Goal: Information Seeking & Learning: Learn about a topic

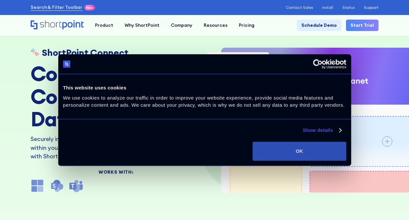
click at [280, 148] on button "OK" at bounding box center [299, 150] width 93 height 19
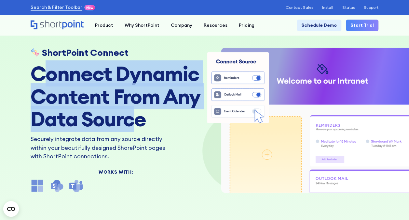
drag, startPoint x: 78, startPoint y: 78, endPoint x: 133, endPoint y: 115, distance: 66.4
click at [133, 115] on h2 "Connect Dynamic Content From Any Data Source" at bounding box center [116, 96] width 171 height 68
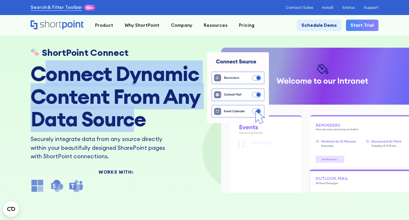
click at [133, 115] on h2 "Connect Dynamic Content From Any Data Source" at bounding box center [116, 96] width 171 height 68
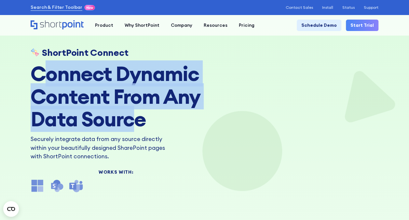
click at [105, 121] on h2 "Connect Dynamic Content From Any Data Source" at bounding box center [116, 96] width 171 height 68
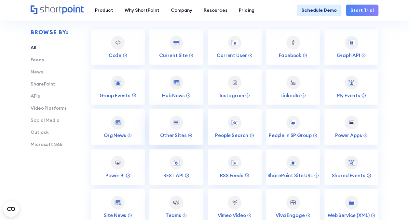
scroll to position [912, 0]
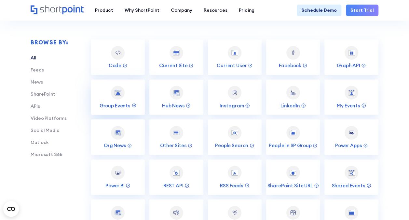
click at [122, 96] on div at bounding box center [118, 93] width 14 height 14
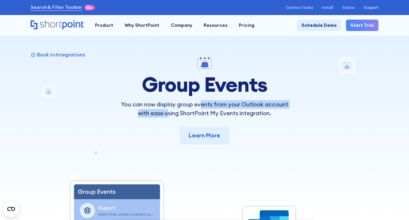
drag, startPoint x: 169, startPoint y: 109, endPoint x: 201, endPoint y: 107, distance: 32.0
click at [201, 107] on p "You can now display group events from your Outlook account with ease using Shor…" at bounding box center [204, 108] width 171 height 17
click at [201, 106] on p "You can now display group events from your Outlook account with ease using Shor…" at bounding box center [204, 108] width 171 height 17
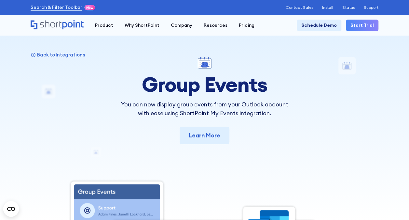
click at [185, 112] on p "You can now display group events from your Outlook account with ease using Shor…" at bounding box center [204, 108] width 171 height 17
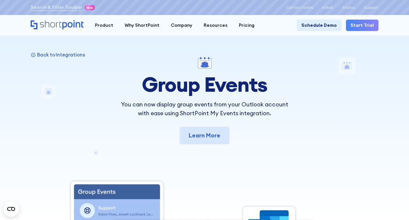
click at [210, 134] on link "Learn More" at bounding box center [205, 135] width 50 height 18
